Goal: Transaction & Acquisition: Purchase product/service

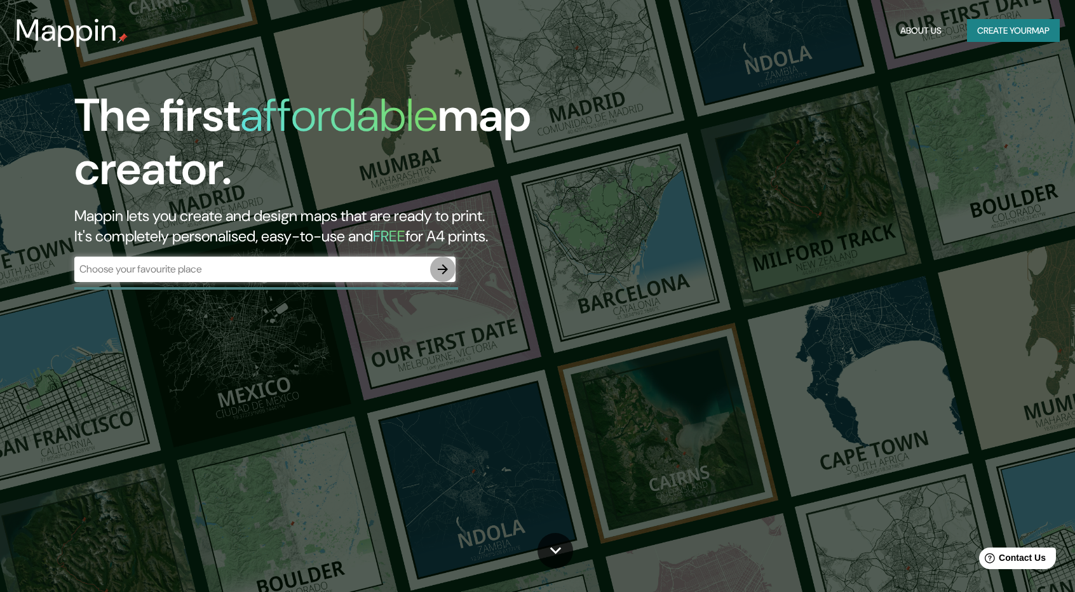
click at [446, 266] on icon "button" at bounding box center [442, 269] width 15 height 15
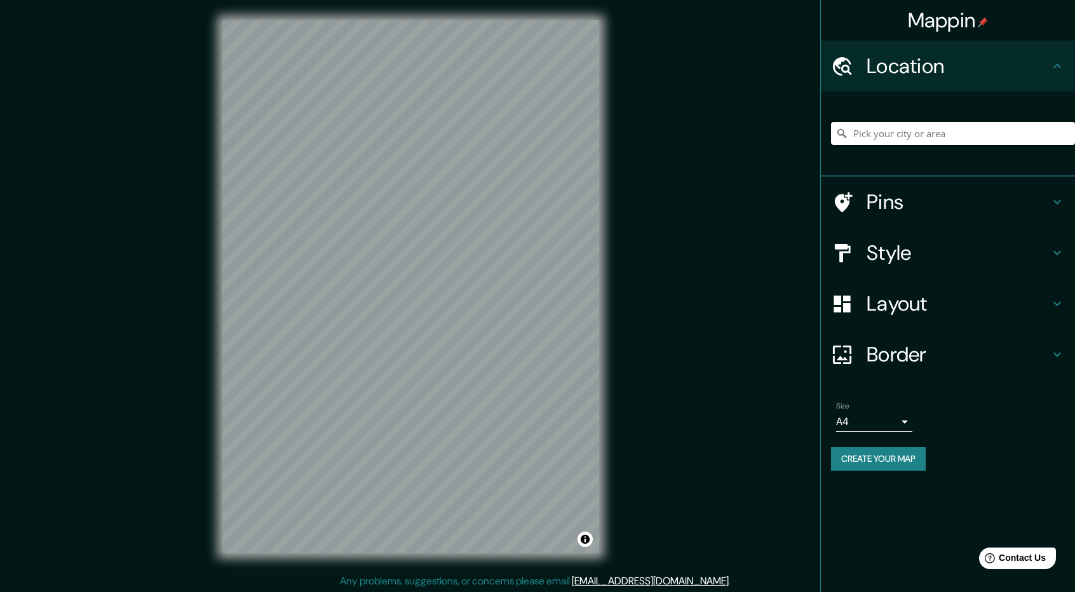
click at [918, 142] on input "Pick your city or area" at bounding box center [953, 133] width 244 height 23
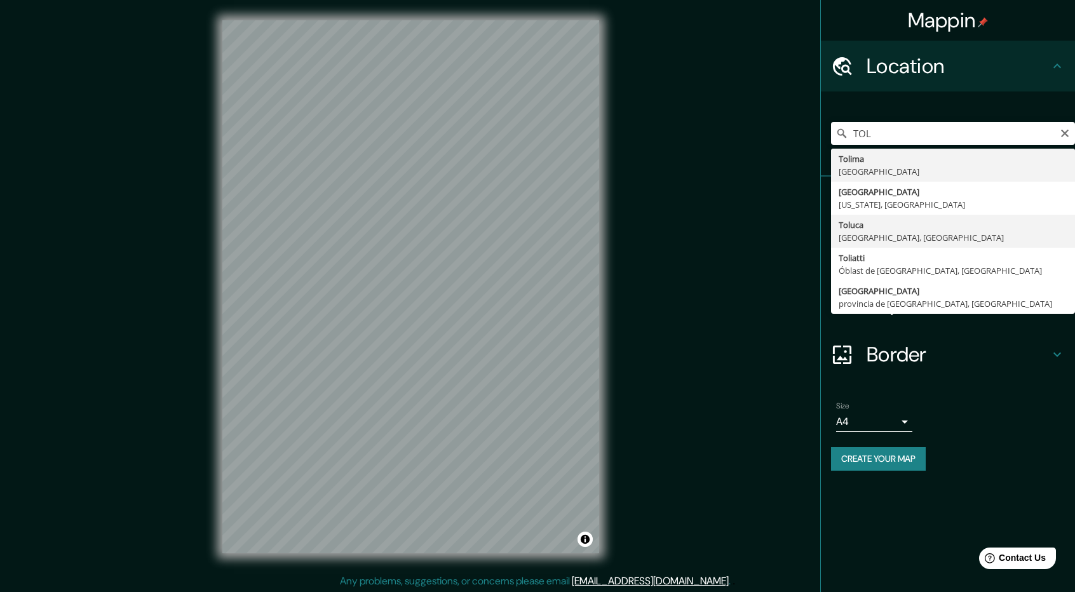
type input "Toluca, Estado de México, México"
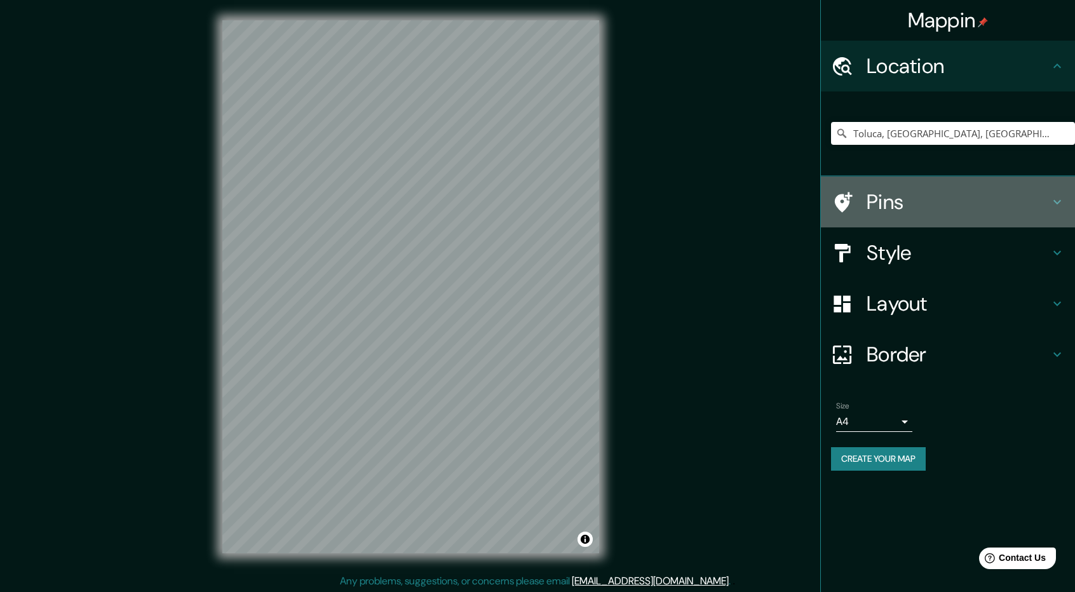
click at [928, 205] on h4 "Pins" at bounding box center [958, 201] width 183 height 25
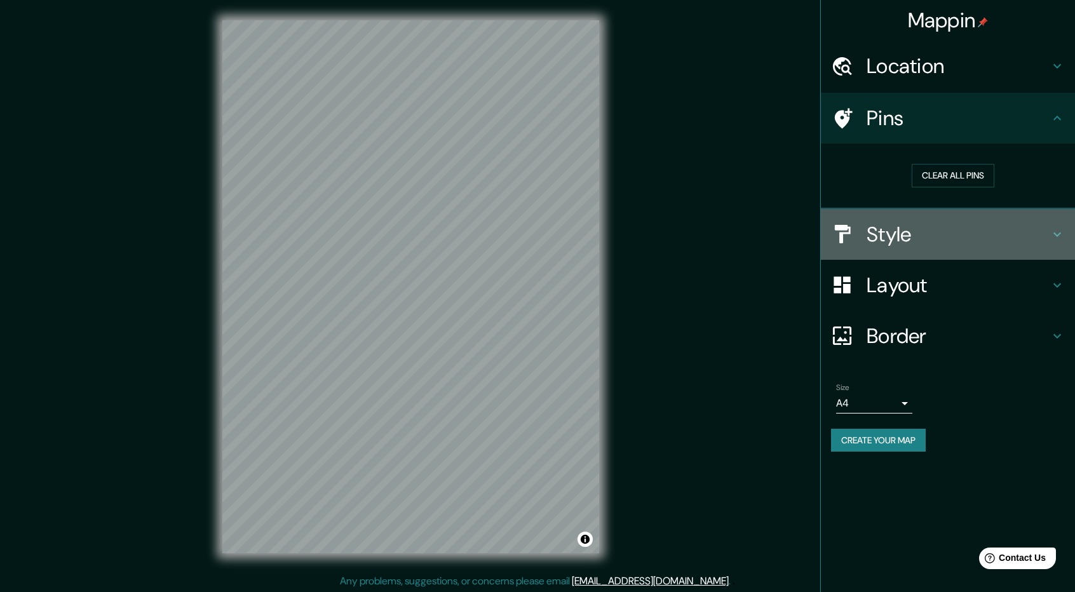
click at [924, 247] on div "Style" at bounding box center [948, 234] width 254 height 51
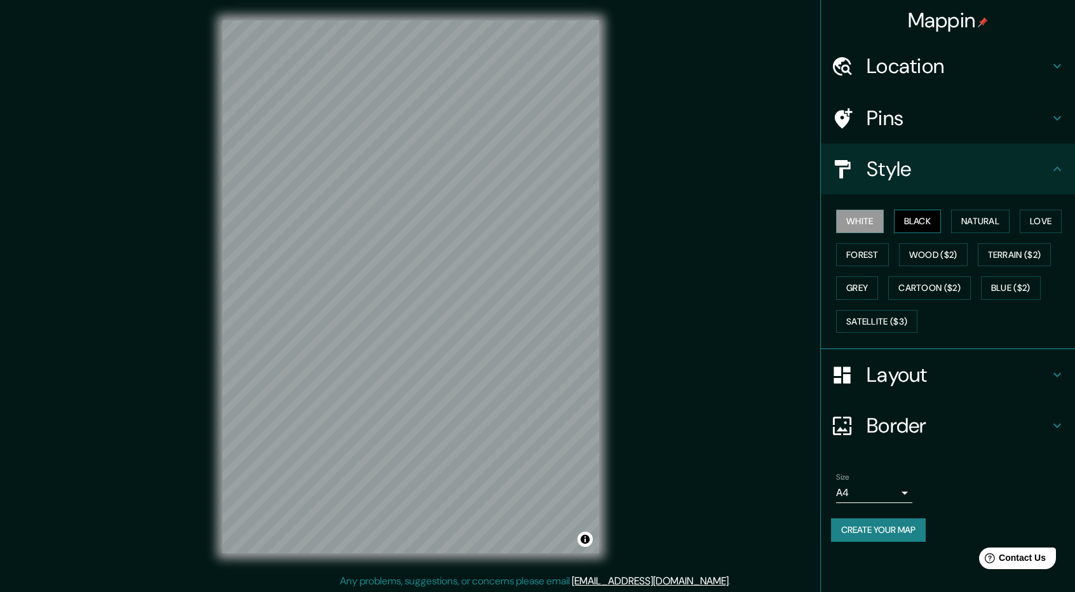
click at [923, 224] on button "Black" at bounding box center [918, 222] width 48 height 24
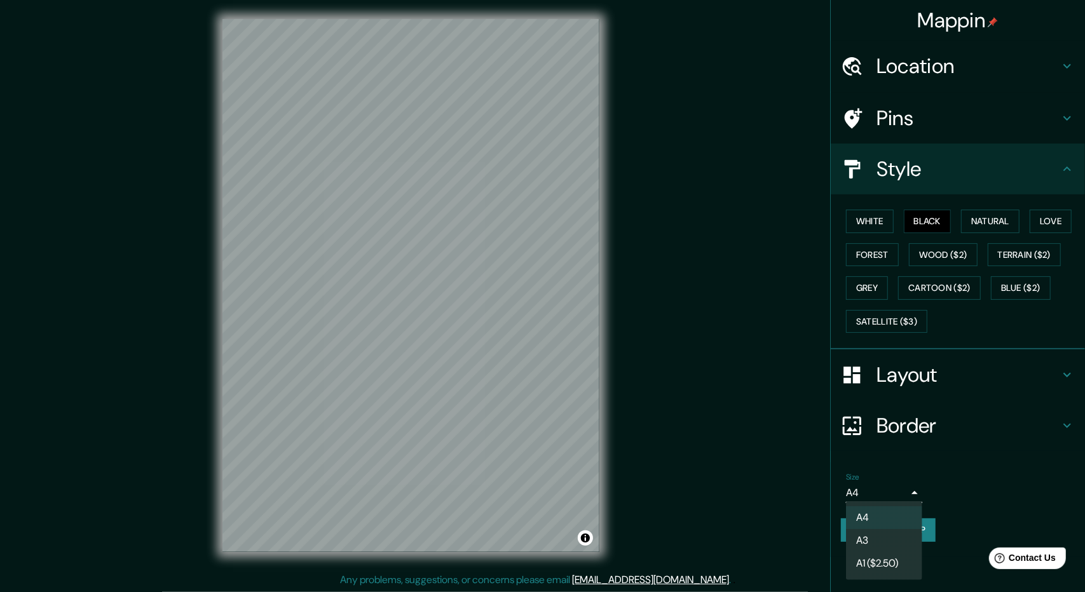
click at [907, 491] on body "Mappin Location Toluca, Estado de México, México Pins Style White Black Natural…" at bounding box center [542, 295] width 1085 height 592
click at [892, 553] on li "A1 ($2.50)" at bounding box center [884, 563] width 76 height 23
click at [906, 495] on body "Mappin Location Toluca, Estado de México, México Pins Style White Black Natural…" at bounding box center [542, 295] width 1085 height 592
click at [895, 540] on li "A3" at bounding box center [884, 540] width 76 height 23
click at [900, 494] on body "Mappin Location Toluca, Estado de México, México Pins Style White Black Natural…" at bounding box center [542, 295] width 1085 height 592
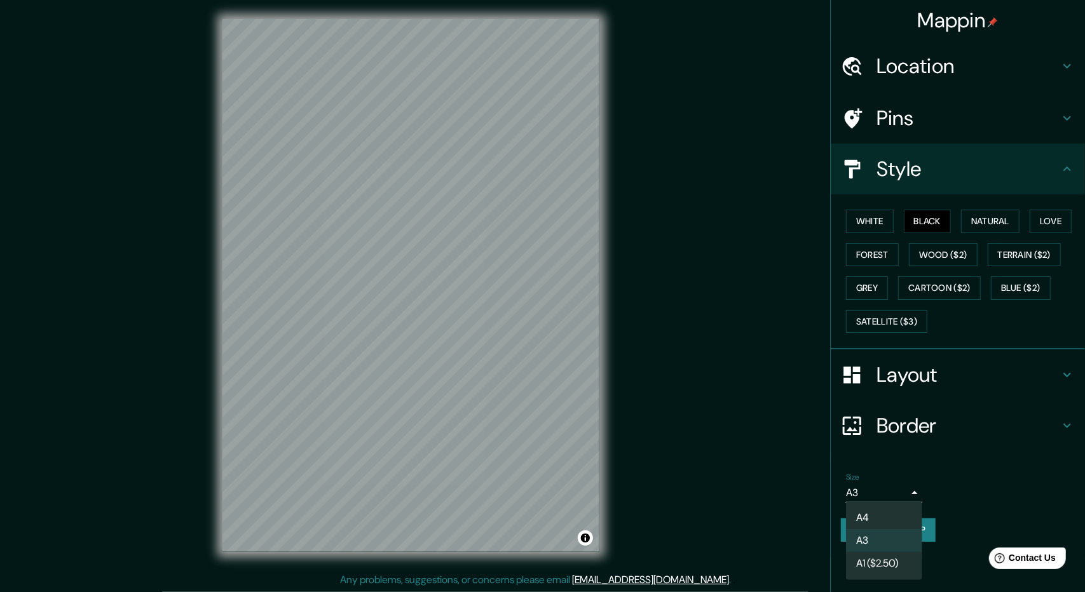
click at [896, 513] on li "A4" at bounding box center [884, 517] width 76 height 23
type input "single"
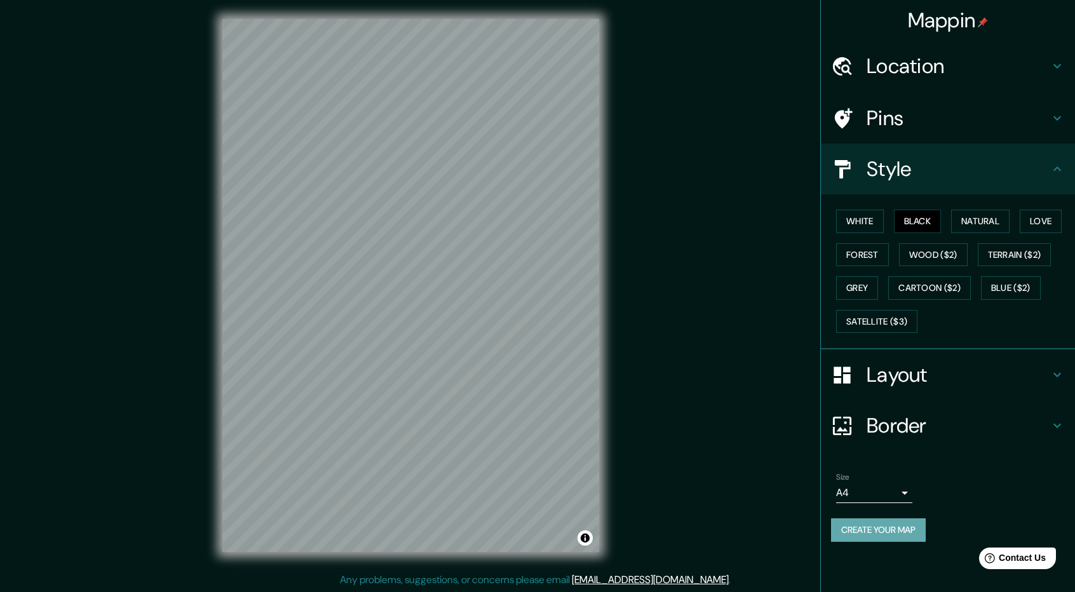
click at [877, 520] on button "Create your map" at bounding box center [878, 530] width 95 height 24
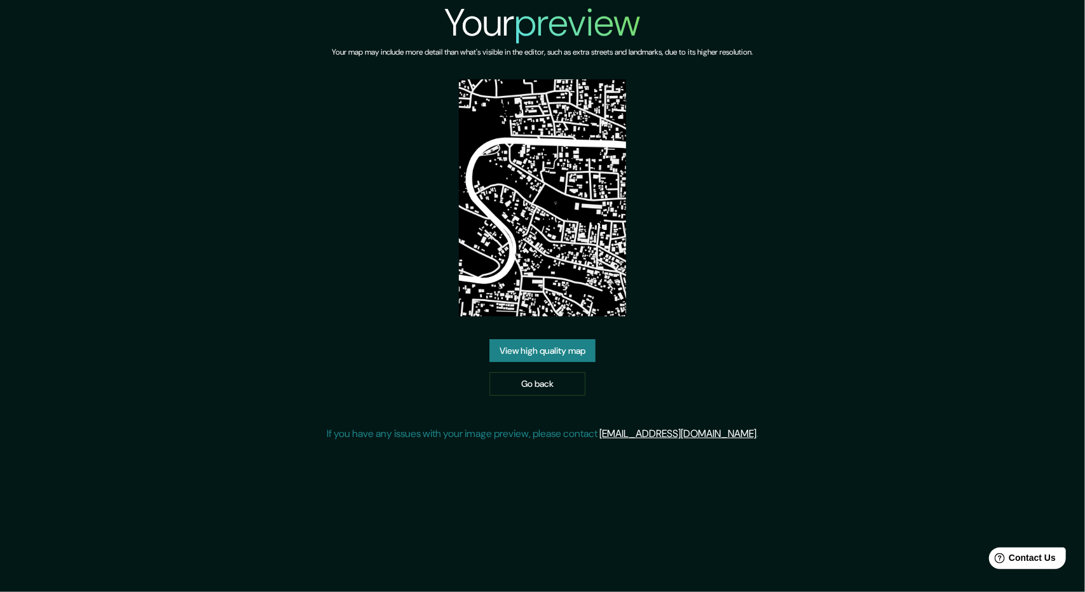
click at [525, 356] on link "View high quality map" at bounding box center [542, 351] width 106 height 24
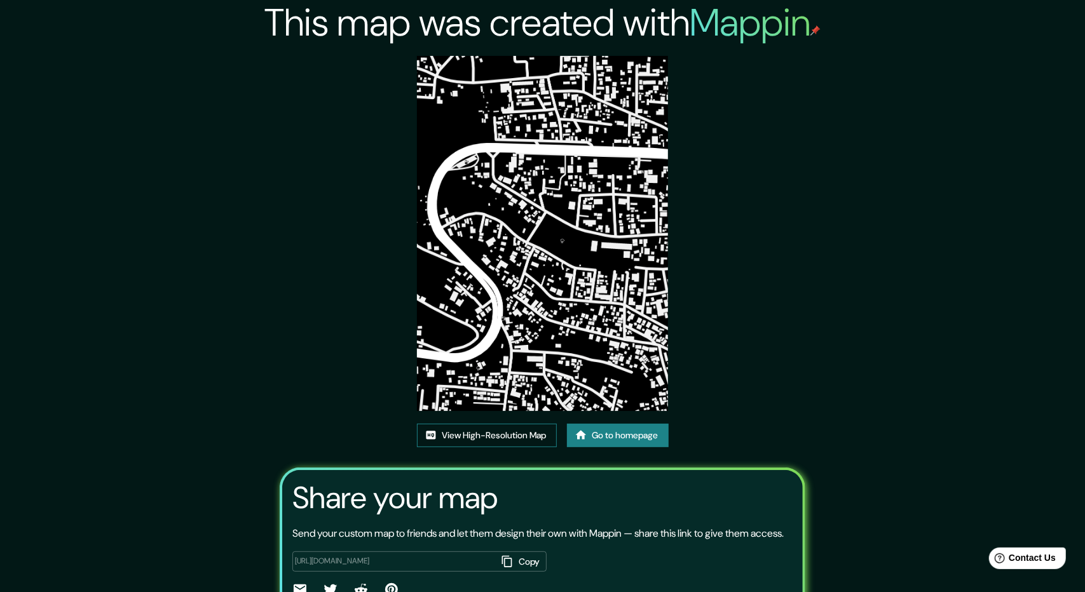
click at [475, 424] on link "View High-Resolution Map" at bounding box center [487, 436] width 140 height 24
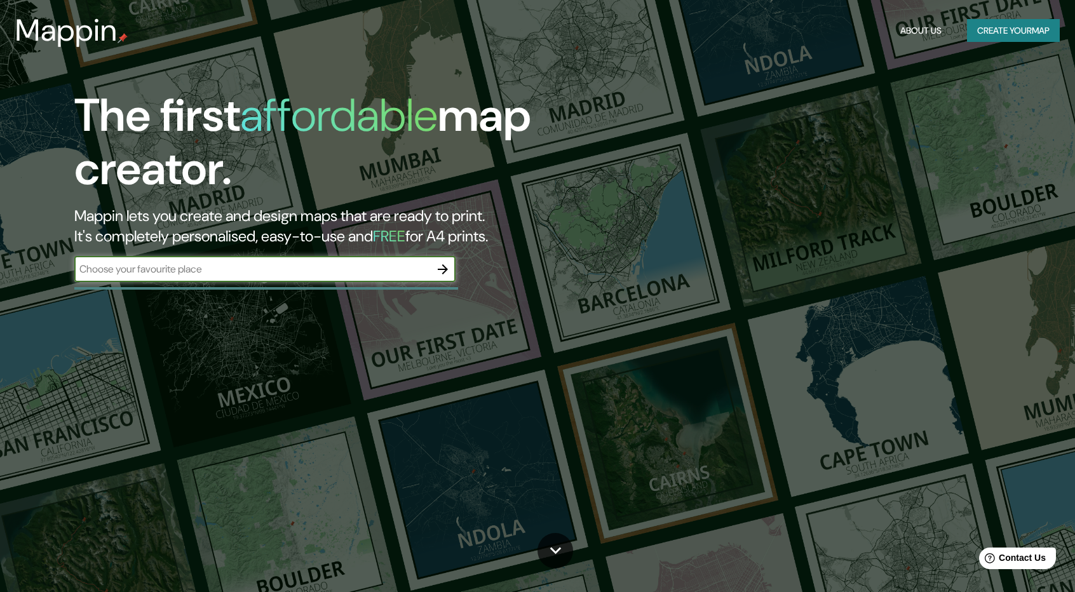
click at [445, 271] on icon "button" at bounding box center [443, 269] width 10 height 10
click at [436, 264] on icon "button" at bounding box center [442, 269] width 15 height 15
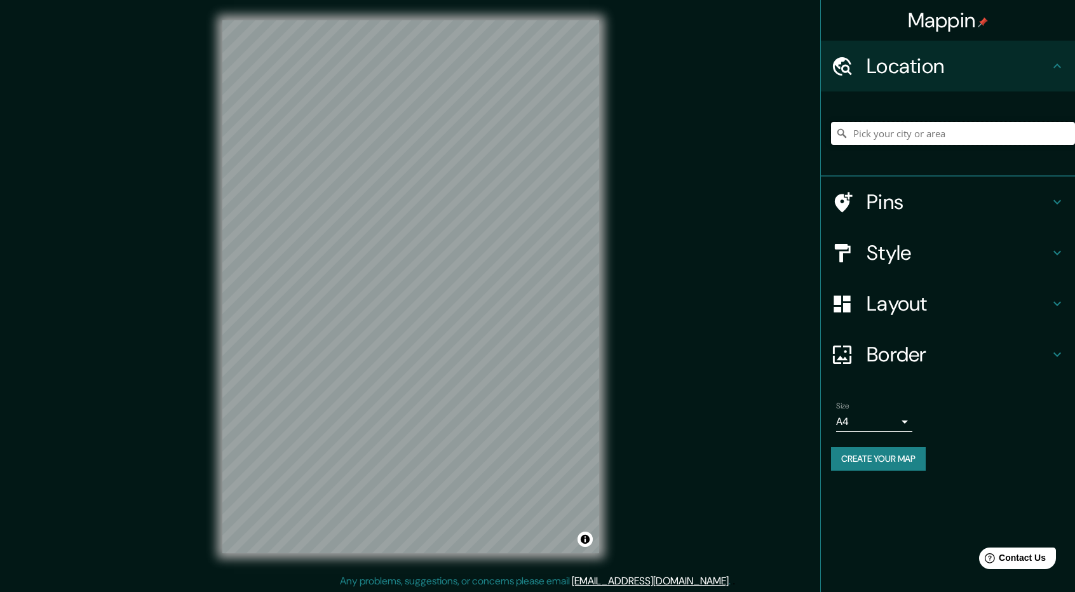
click at [879, 137] on input "Pick your city or area" at bounding box center [953, 133] width 244 height 23
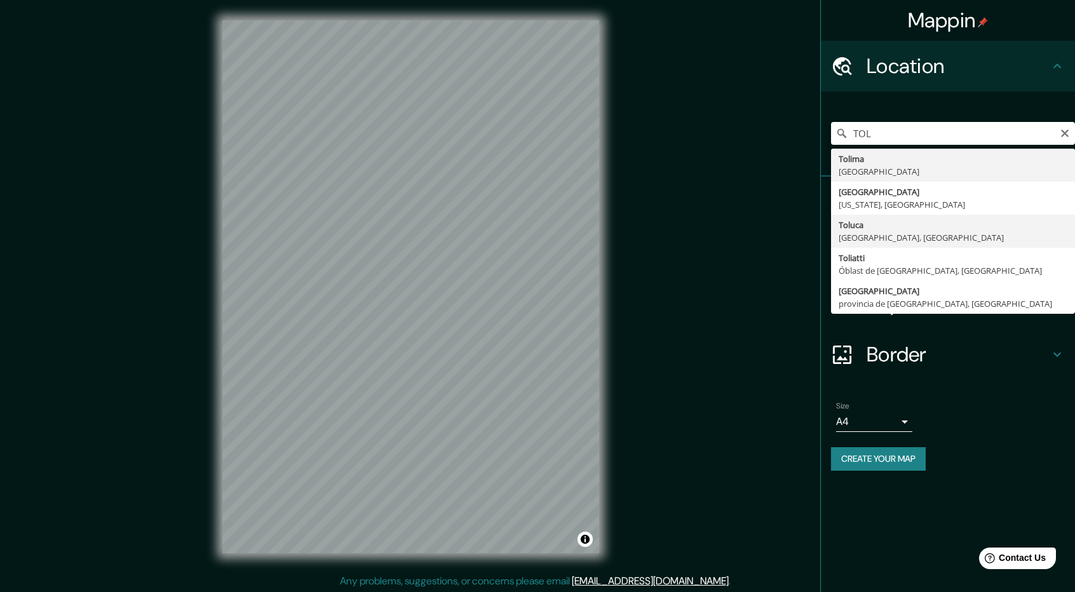
type input "Toluca, Estado de México, México"
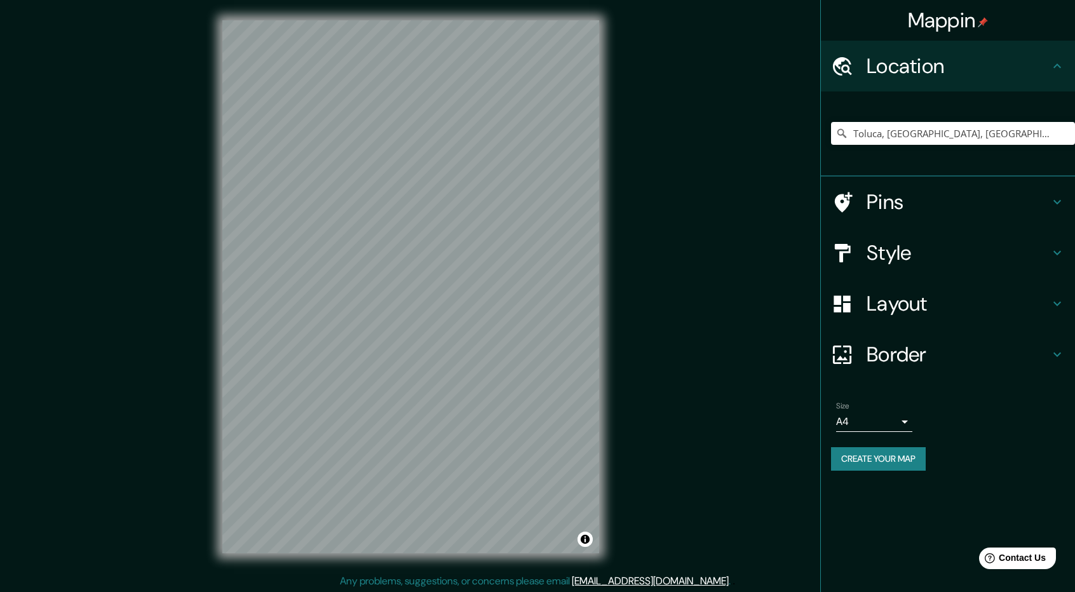
click at [905, 259] on h4 "Style" at bounding box center [958, 252] width 183 height 25
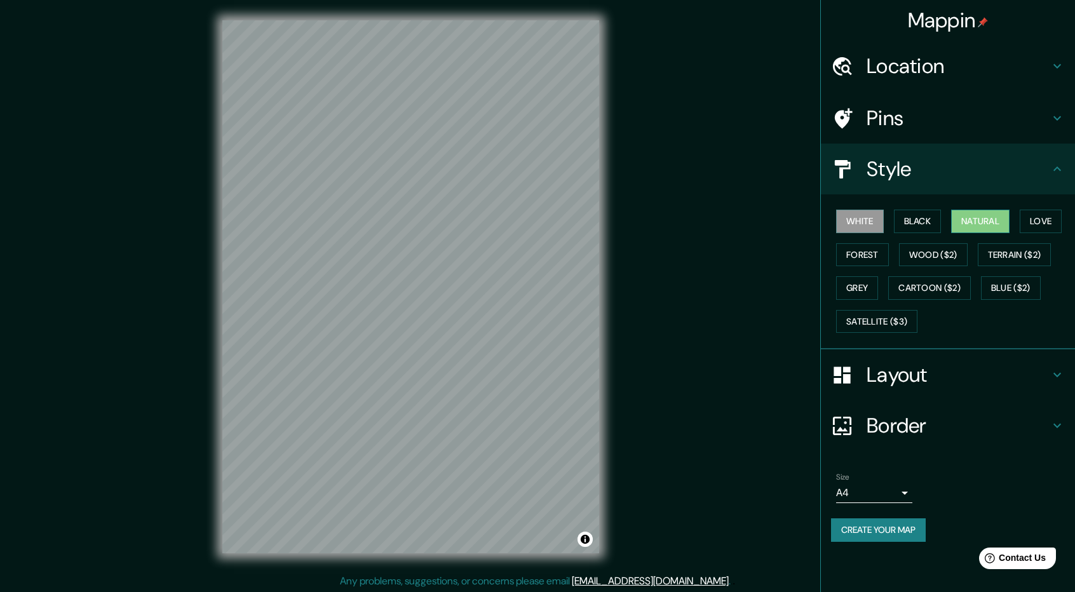
click at [984, 223] on button "Natural" at bounding box center [980, 222] width 58 height 24
click at [1033, 228] on button "Love" at bounding box center [1041, 222] width 42 height 24
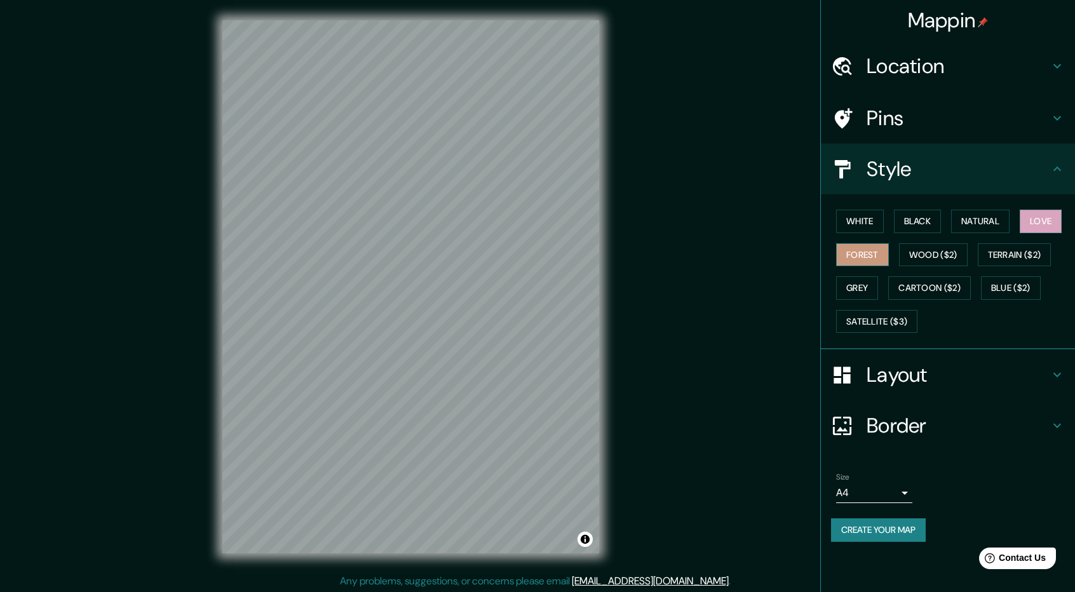
click at [865, 252] on button "Forest" at bounding box center [862, 255] width 53 height 24
click at [916, 261] on button "Wood ($2)" at bounding box center [933, 255] width 69 height 24
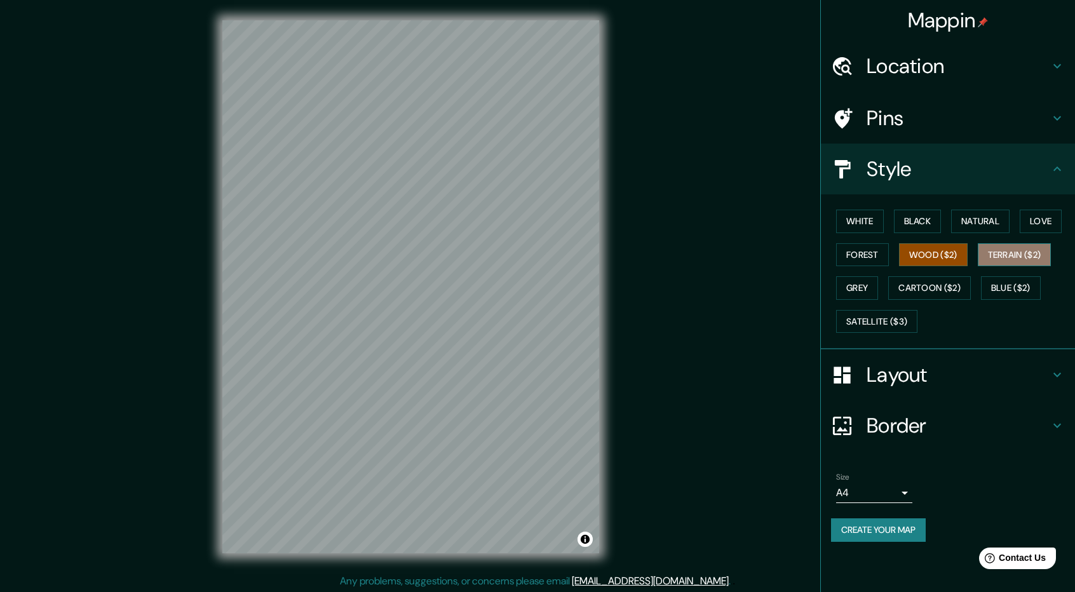
click at [1001, 255] on button "Terrain ($2)" at bounding box center [1015, 255] width 74 height 24
click at [864, 276] on button "Grey" at bounding box center [857, 288] width 42 height 24
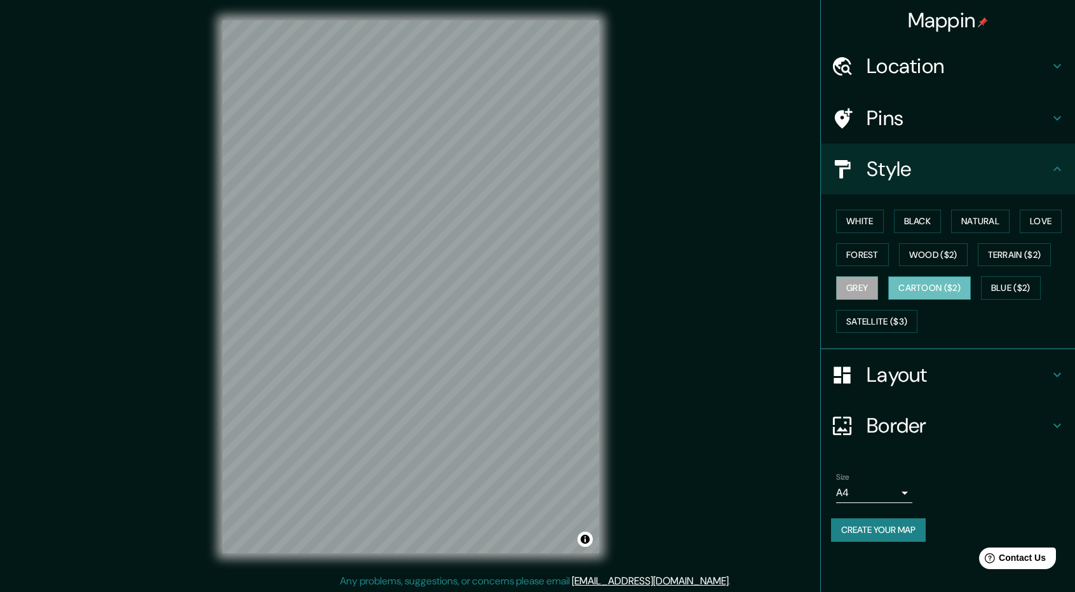
click at [906, 283] on button "Cartoon ($2)" at bounding box center [929, 288] width 83 height 24
click at [1017, 285] on button "Blue ($2)" at bounding box center [1011, 288] width 60 height 24
click at [953, 284] on button "Cartoon ($2)" at bounding box center [929, 288] width 83 height 24
click at [1024, 280] on button "Blue ($2)" at bounding box center [1011, 288] width 60 height 24
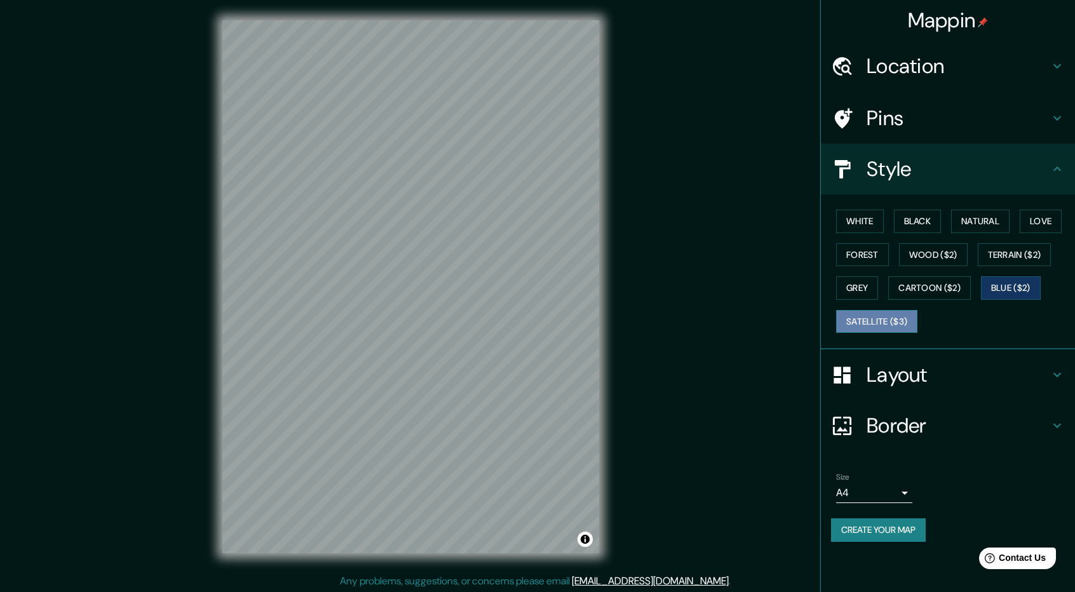
click at [902, 316] on button "Satellite ($3)" at bounding box center [876, 322] width 81 height 24
click at [869, 261] on button "Forest" at bounding box center [862, 255] width 53 height 24
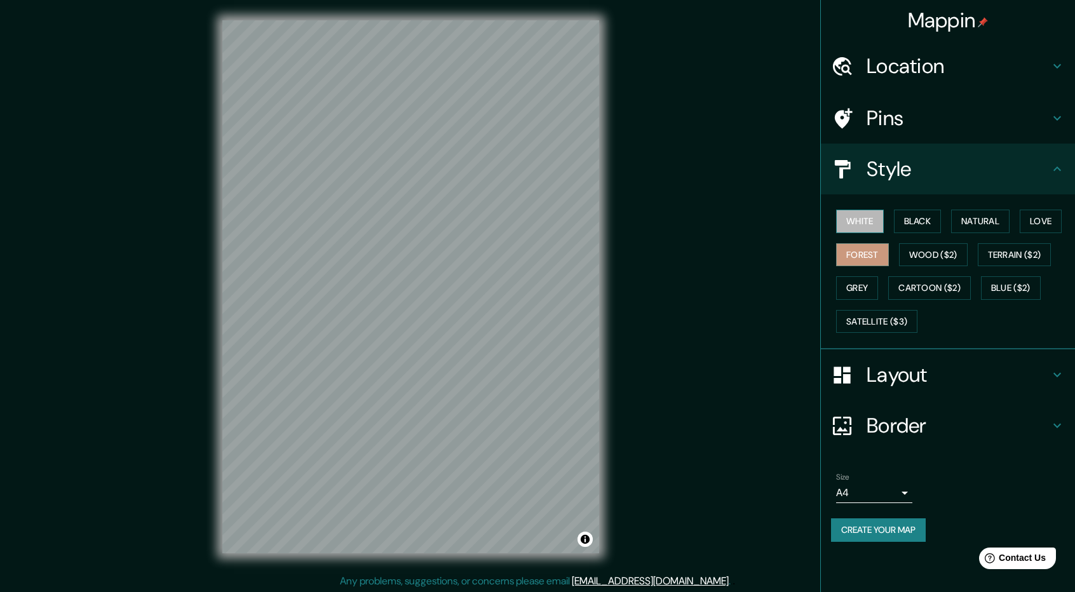
click at [865, 223] on button "White" at bounding box center [860, 222] width 48 height 24
click at [930, 222] on button "Black" at bounding box center [918, 222] width 48 height 24
click at [851, 224] on button "White" at bounding box center [860, 222] width 48 height 24
